Goal: Contribute content

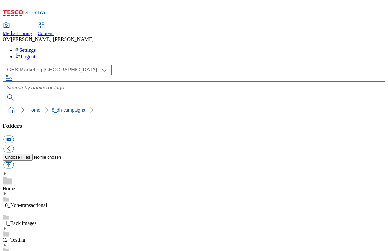
scroll to position [34, 0]
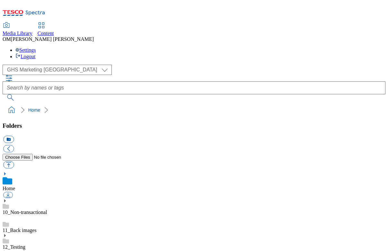
scroll to position [103, 0]
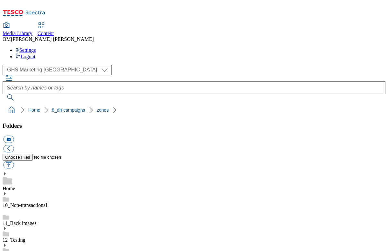
scroll to position [952, 0]
click at [14, 161] on button "button" at bounding box center [8, 164] width 11 height 7
type input "C:\fakepath\541994-SGS-Brand-Zone-Page-buylistheader-JimBean_v1.png"
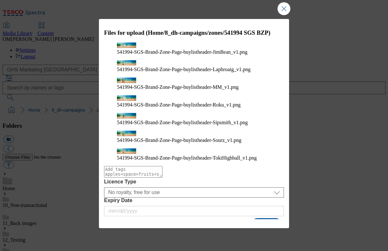
click at [263, 219] on button "Upload" at bounding box center [267, 225] width 30 height 12
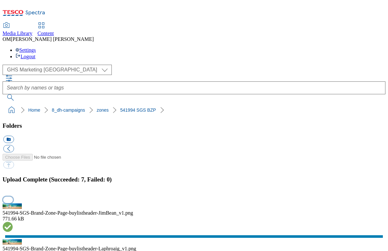
click at [13, 196] on button "button" at bounding box center [8, 199] width 10 height 6
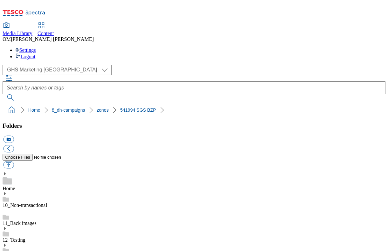
click at [120, 107] on link "541994 SGS BZP" at bounding box center [138, 109] width 36 height 5
